Goal: Information Seeking & Learning: Learn about a topic

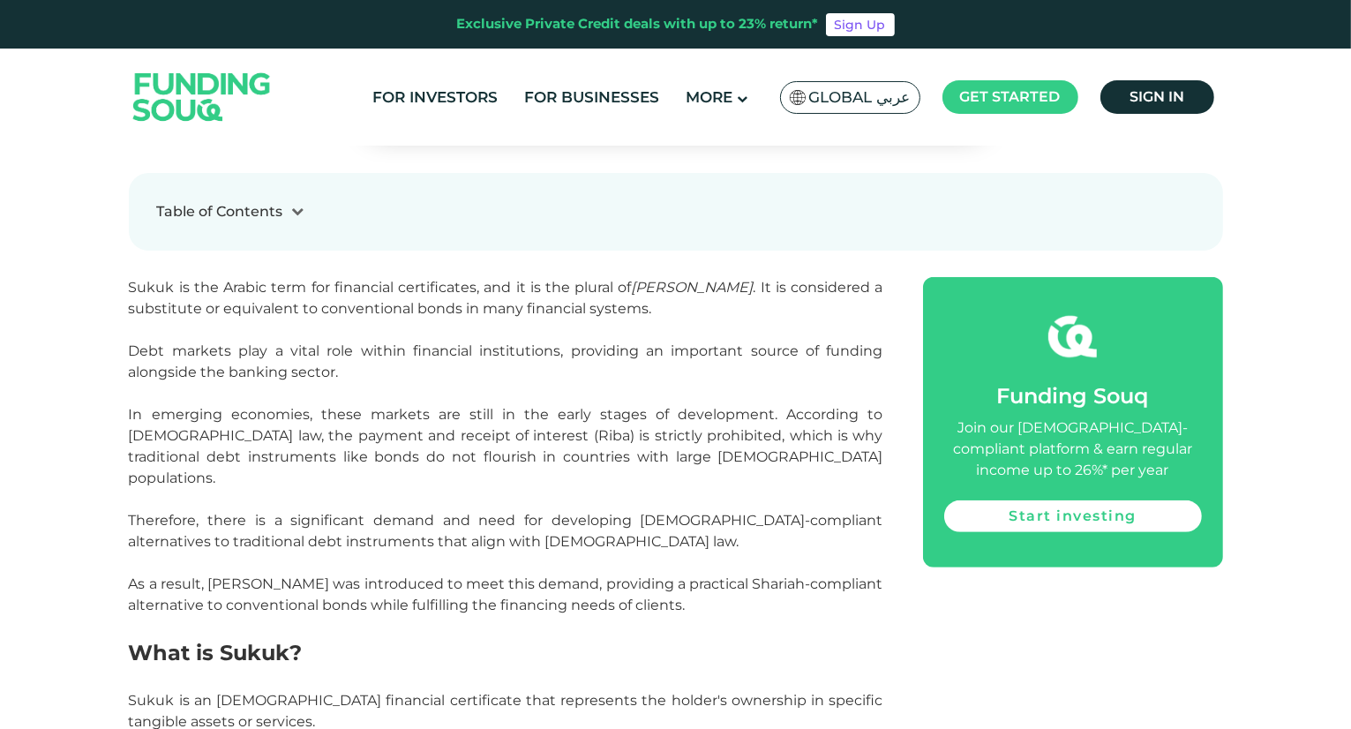
scroll to position [799, 0]
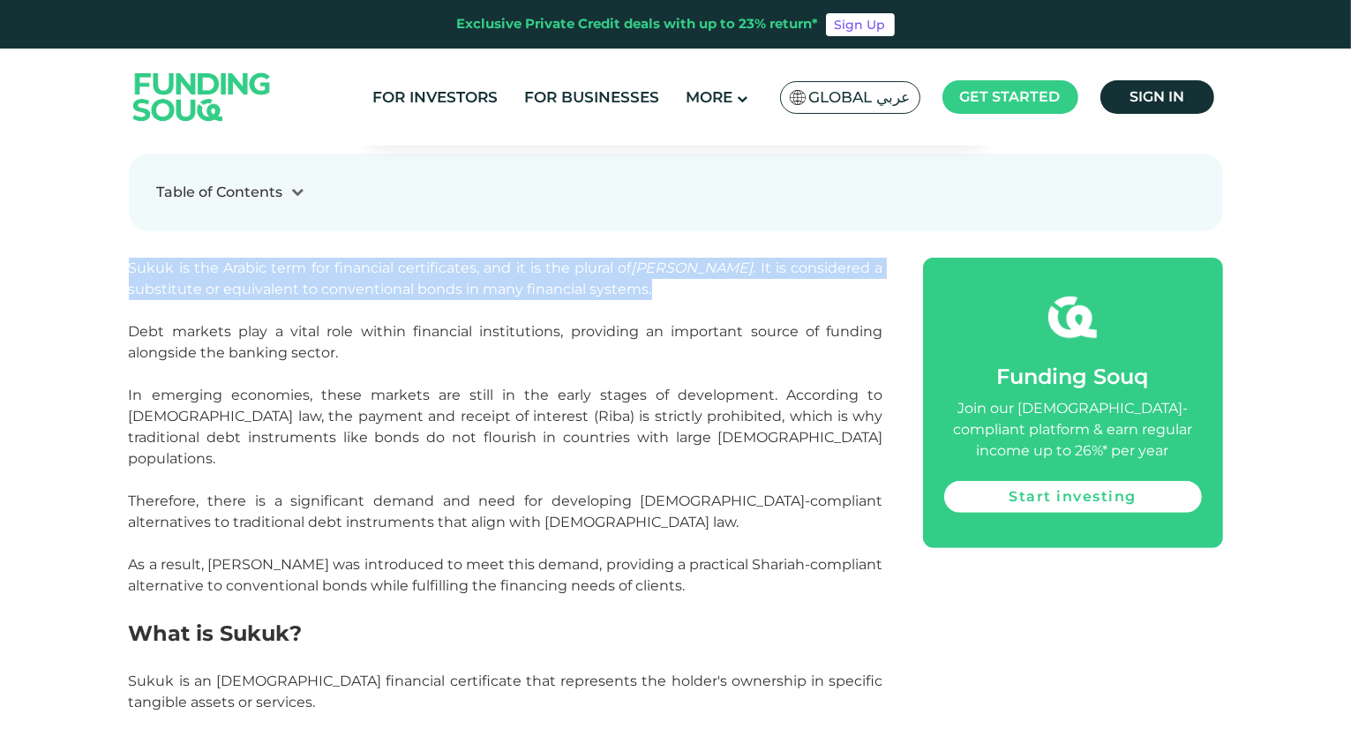
drag, startPoint x: 127, startPoint y: 262, endPoint x: 559, endPoint y: 288, distance: 433.1
copy span "Sukuk is the Arabic term for financial certificates, and it is the plural of [P…"
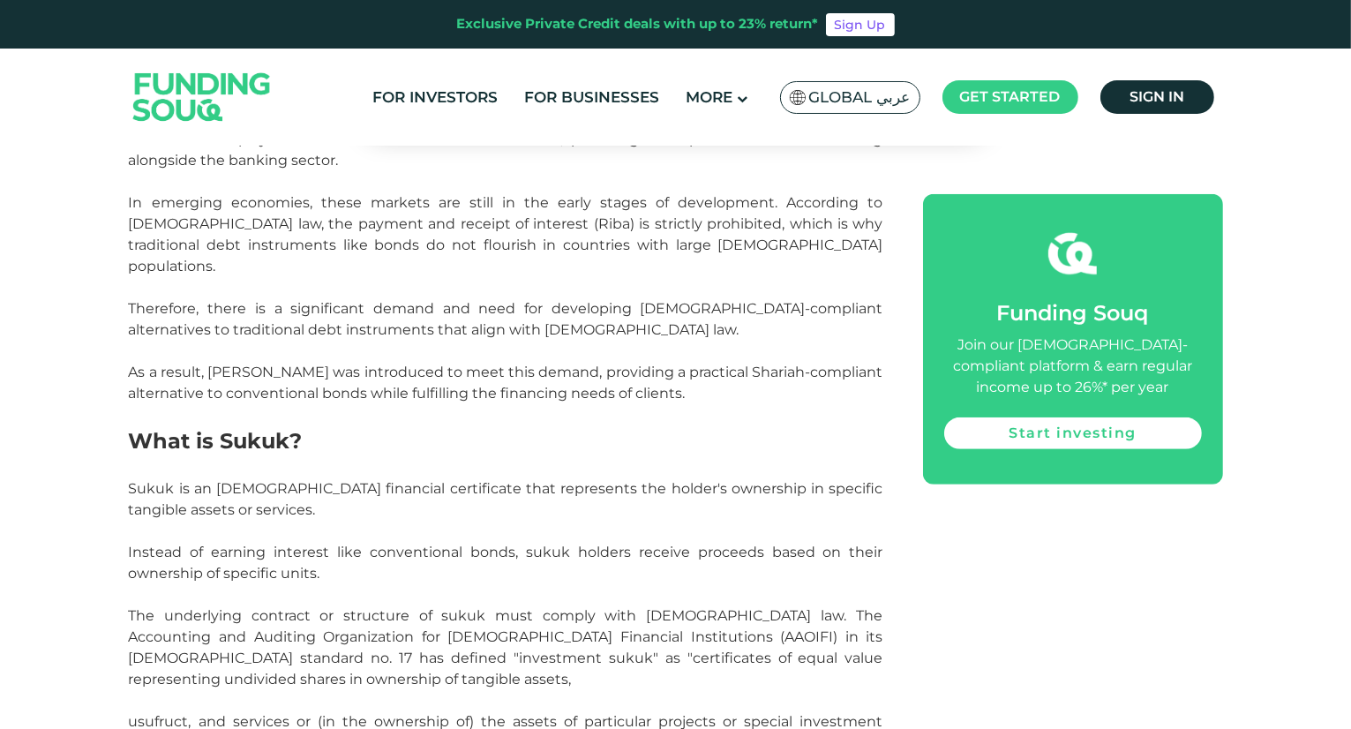
scroll to position [993, 0]
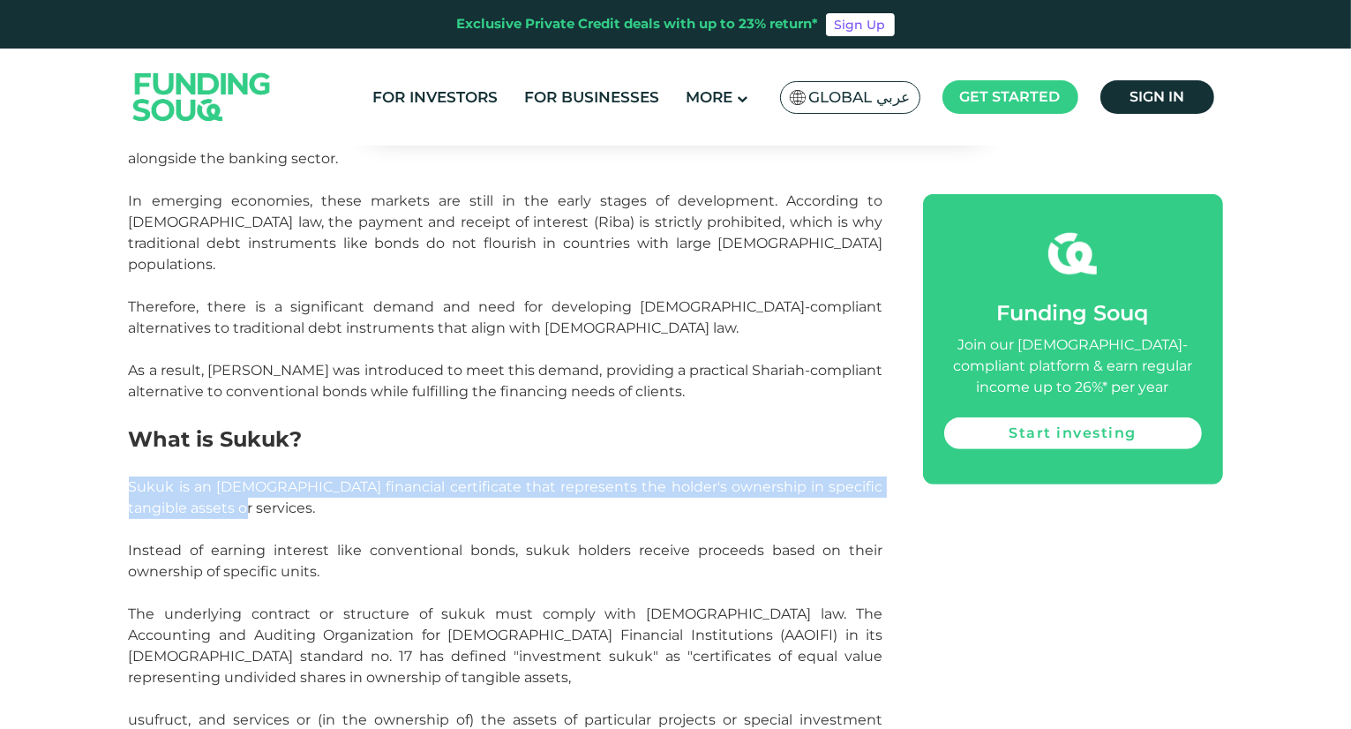
drag, startPoint x: 129, startPoint y: 462, endPoint x: 244, endPoint y: 482, distance: 116.3
click at [244, 482] on p "Sukuk is an [DEMOGRAPHIC_DATA] financial certificate that represents the holder…" at bounding box center [506, 497] width 754 height 42
copy span "Sukuk is an [DEMOGRAPHIC_DATA] financial certificate that represents the holder…"
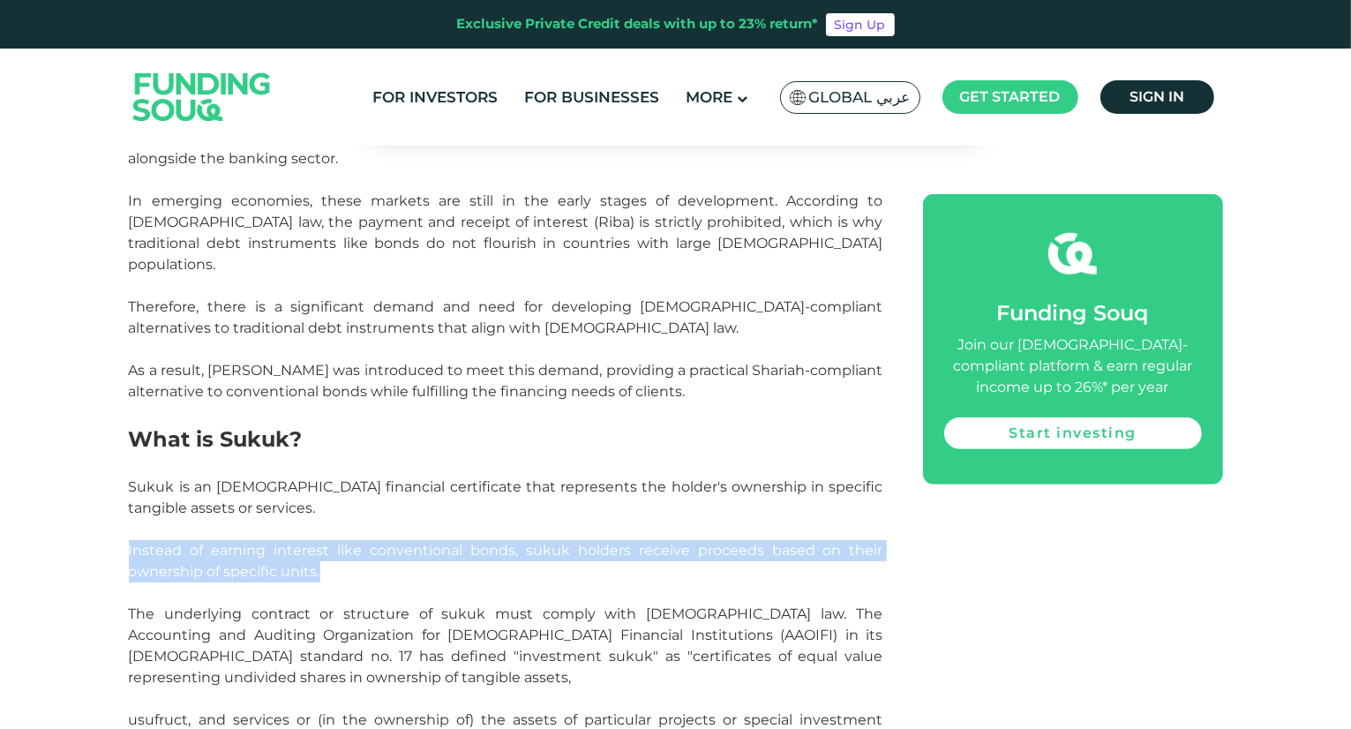
drag, startPoint x: 126, startPoint y: 525, endPoint x: 326, endPoint y: 548, distance: 201.6
copy span "Instead of earning interest like conventional bonds, sukuk holders receive proc…"
